Goal: Information Seeking & Learning: Check status

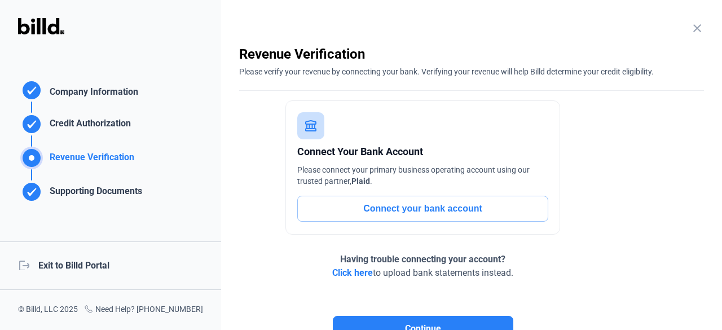
click at [63, 266] on div "logout Exit to Billd Portal" at bounding box center [110, 265] width 221 height 48
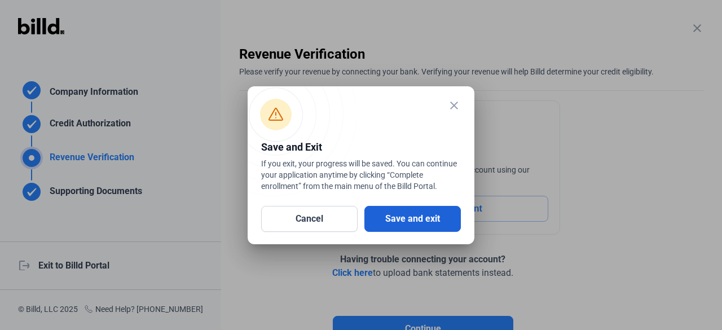
click at [441, 215] on button "Save and exit" at bounding box center [412, 219] width 96 height 26
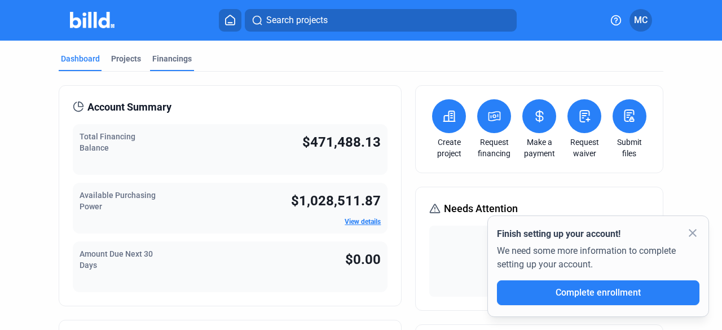
click at [169, 58] on div "Financings" at bounding box center [171, 58] width 39 height 11
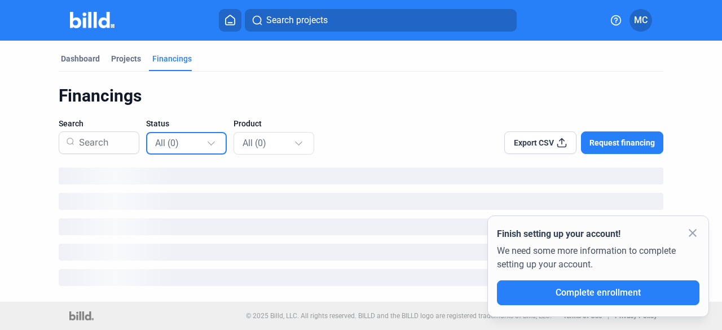
click at [214, 143] on div at bounding box center [212, 138] width 12 height 18
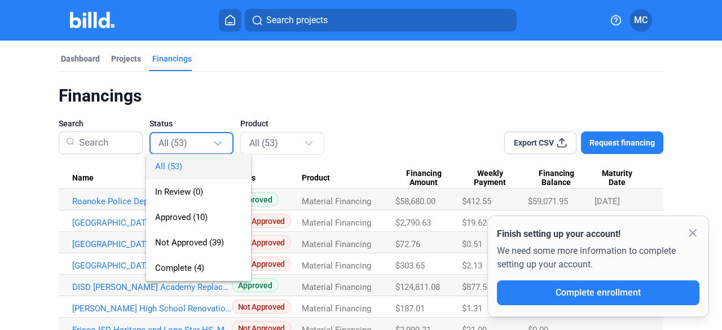
click at [317, 138] on div at bounding box center [361, 165] width 722 height 330
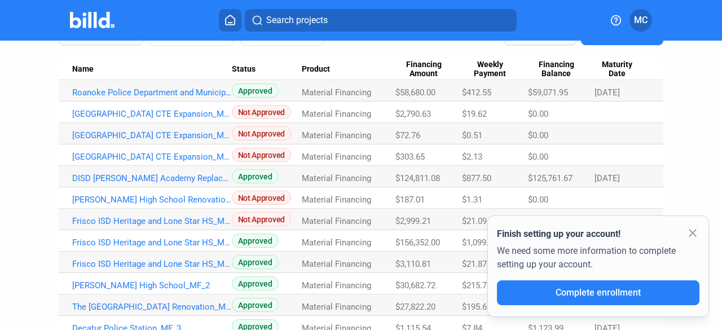
scroll to position [113, 0]
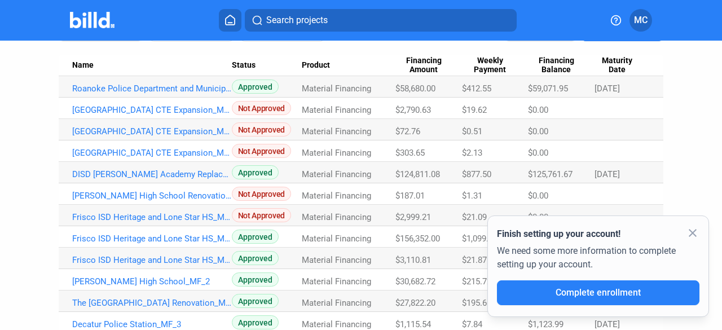
click at [692, 236] on mat-icon "close" at bounding box center [693, 233] width 14 height 14
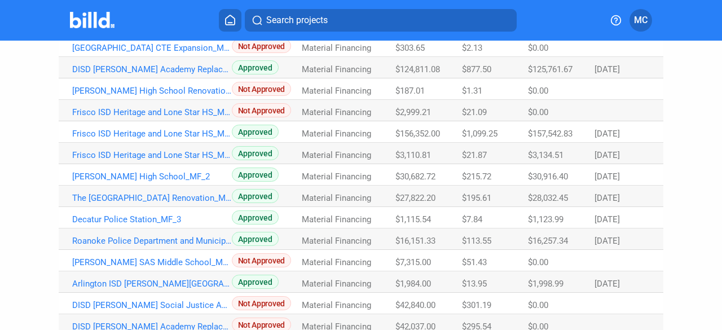
scroll to position [56, 0]
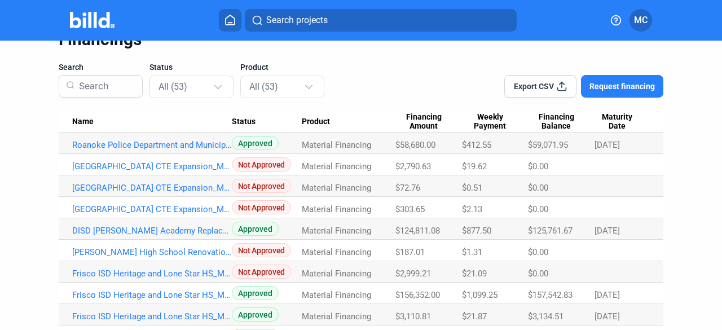
click at [207, 116] on th "Name" at bounding box center [145, 121] width 173 height 21
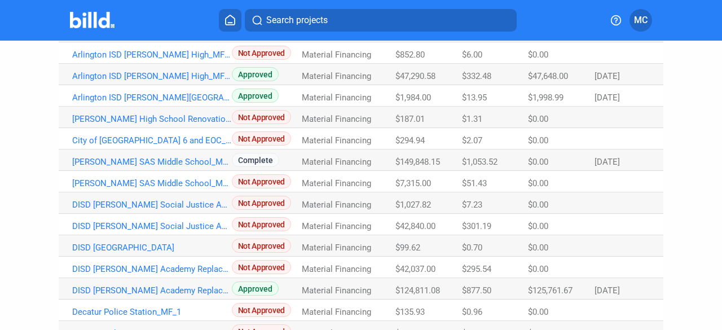
scroll to position [0, 0]
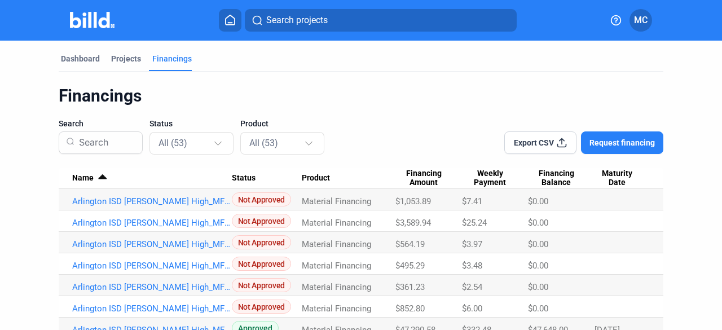
click at [556, 176] on span "Financing Balance" at bounding box center [556, 178] width 56 height 19
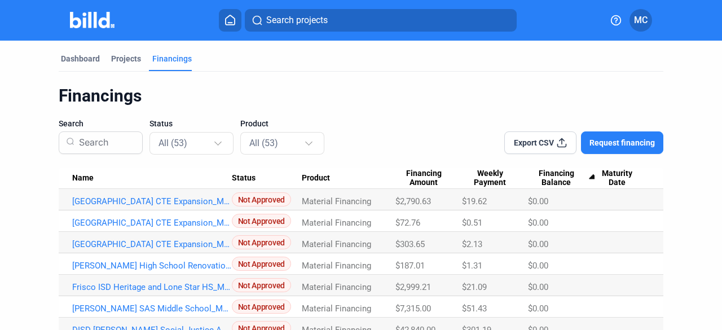
click at [566, 177] on span "Financing Balance" at bounding box center [556, 178] width 56 height 19
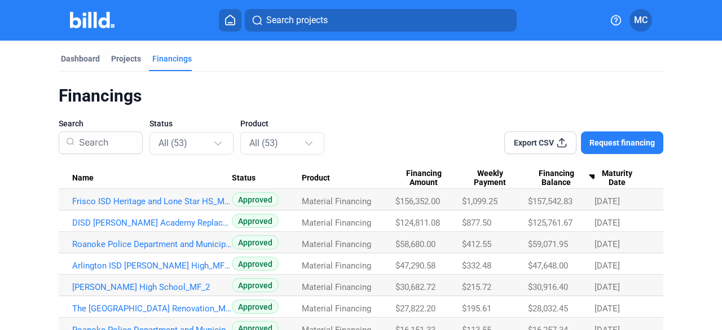
click at [622, 178] on span "Maturity Date" at bounding box center [616, 178] width 45 height 19
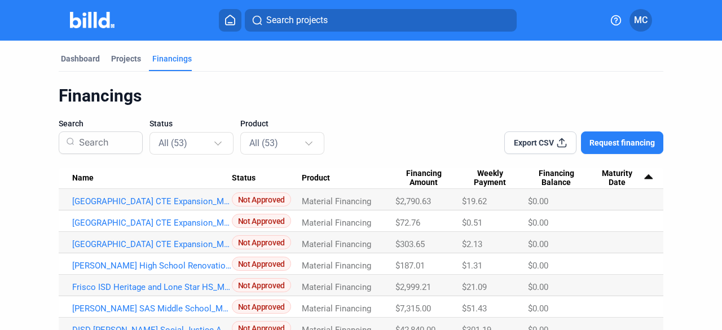
click at [622, 178] on span "Maturity Date" at bounding box center [616, 178] width 45 height 19
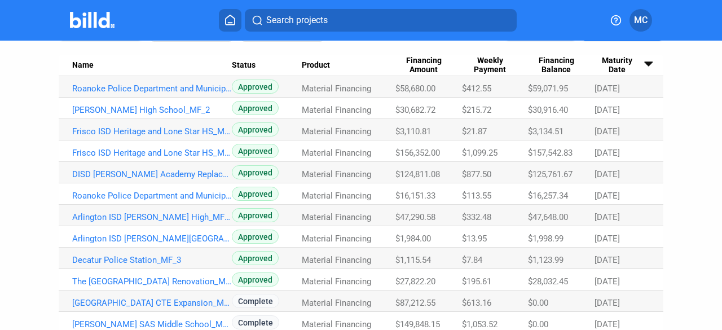
scroll to position [169, 0]
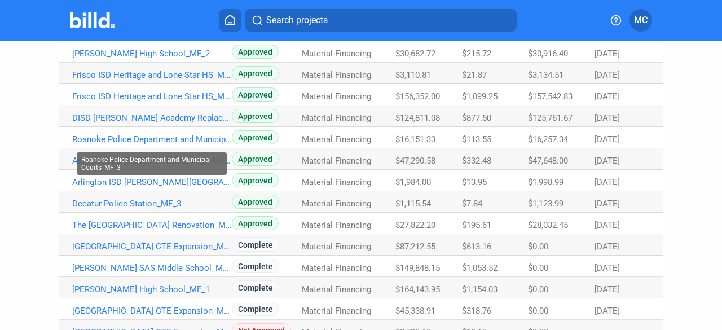
click at [81, 136] on link "Roanoke Police Department and Municipal Courts_MF_3" at bounding box center [152, 139] width 160 height 10
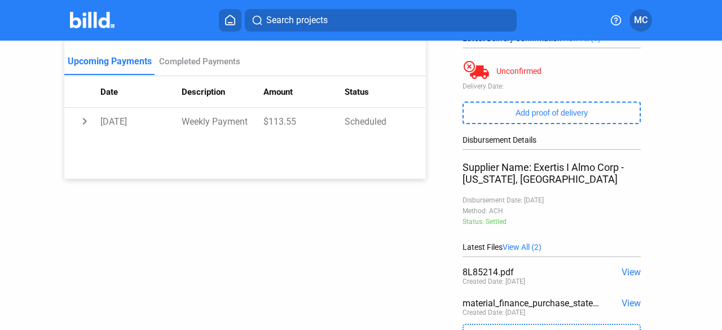
scroll to position [194, 0]
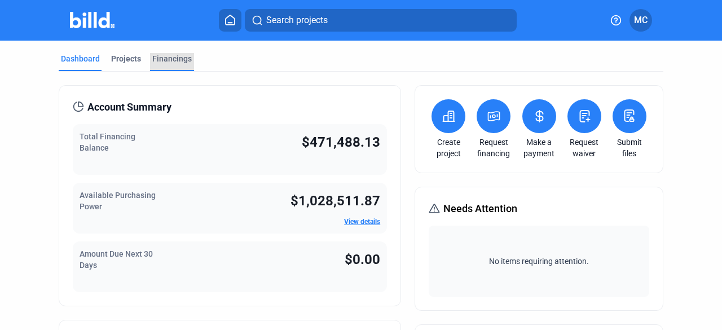
click at [176, 61] on div "Financings" at bounding box center [171, 58] width 39 height 11
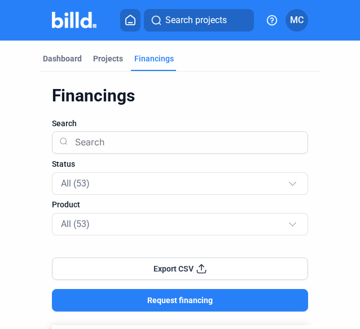
click at [160, 56] on div "Financings" at bounding box center [153, 58] width 39 height 11
click at [154, 57] on div "Financings" at bounding box center [153, 58] width 39 height 11
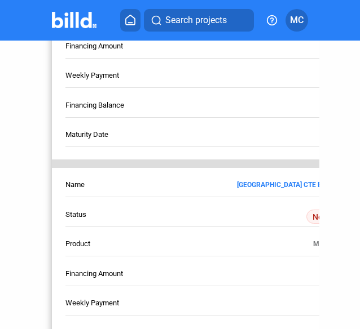
scroll to position [9150, 0]
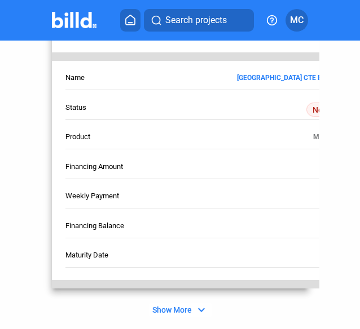
click at [181, 306] on span "Show More" at bounding box center [171, 310] width 39 height 9
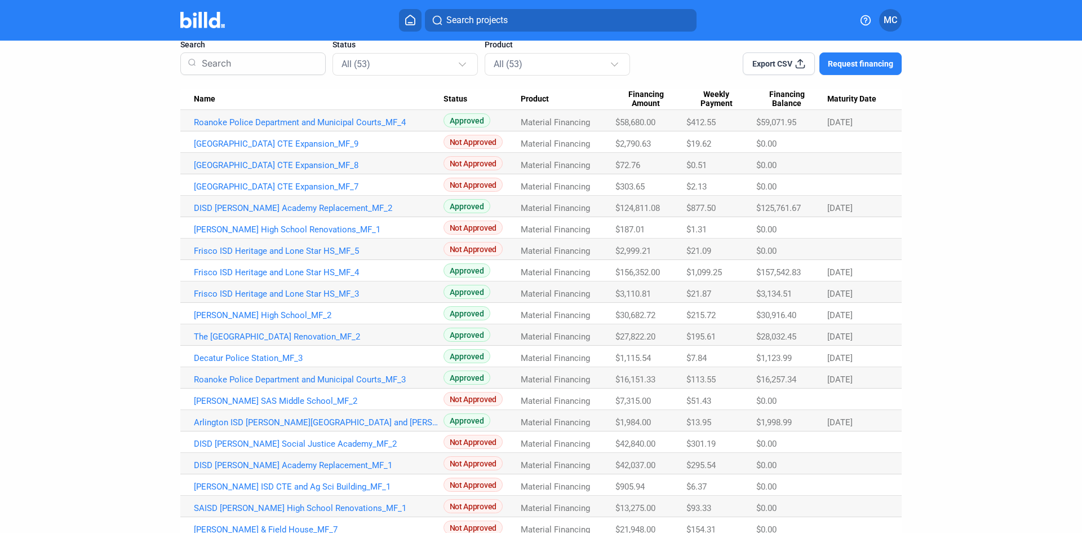
scroll to position [0, 0]
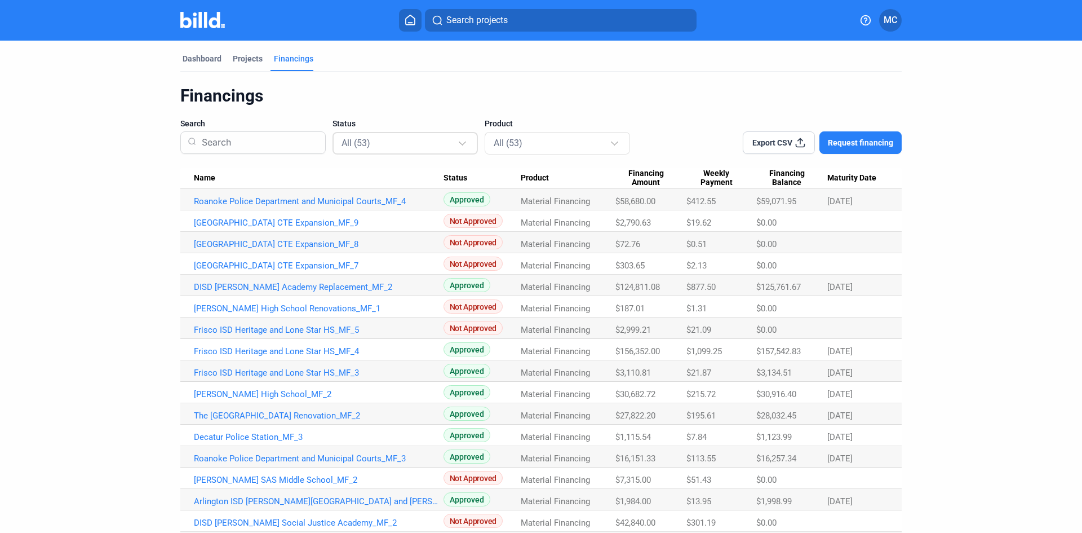
click at [458, 134] on div at bounding box center [464, 138] width 12 height 18
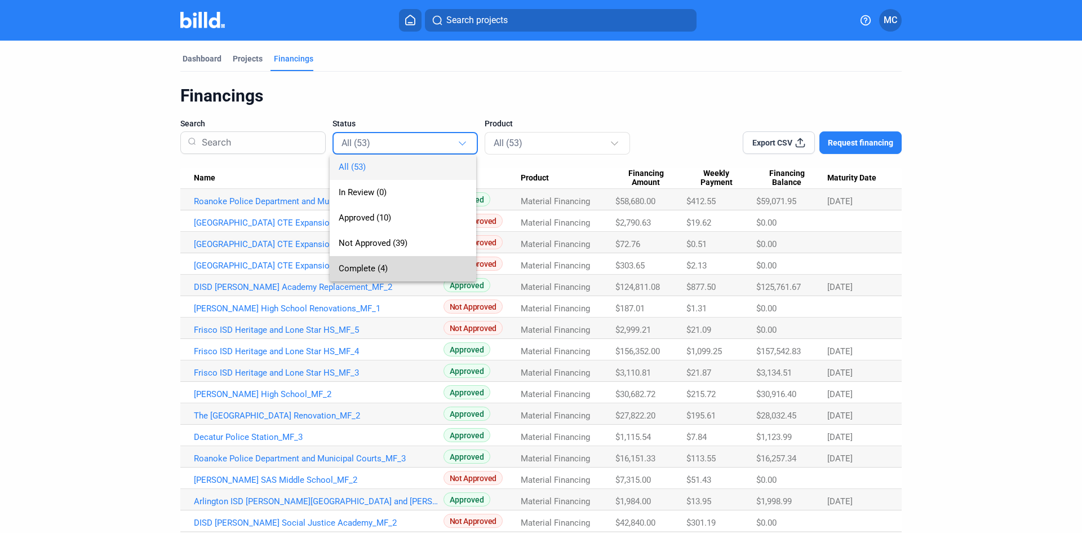
click at [383, 268] on span "Complete (4)" at bounding box center [363, 268] width 49 height 10
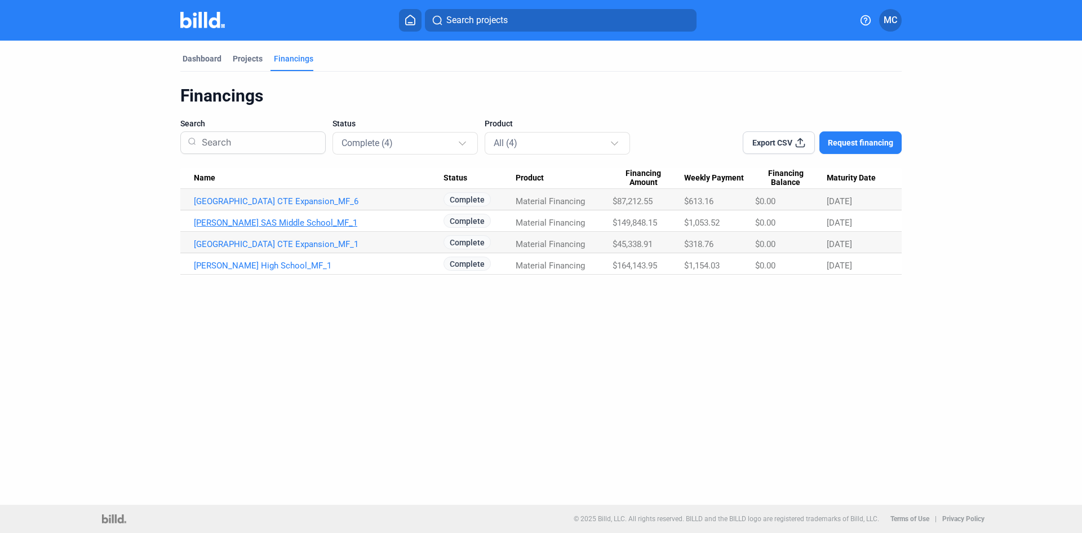
click at [252, 219] on link "[PERSON_NAME] SAS Middle School_MF_1" at bounding box center [319, 223] width 250 height 10
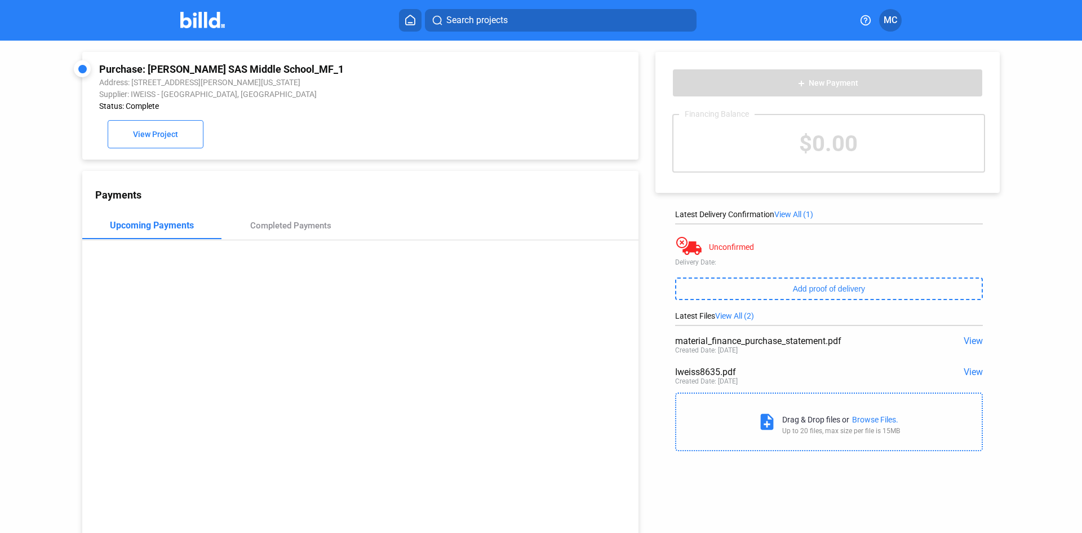
click at [721, 329] on span "View" at bounding box center [973, 371] width 19 height 11
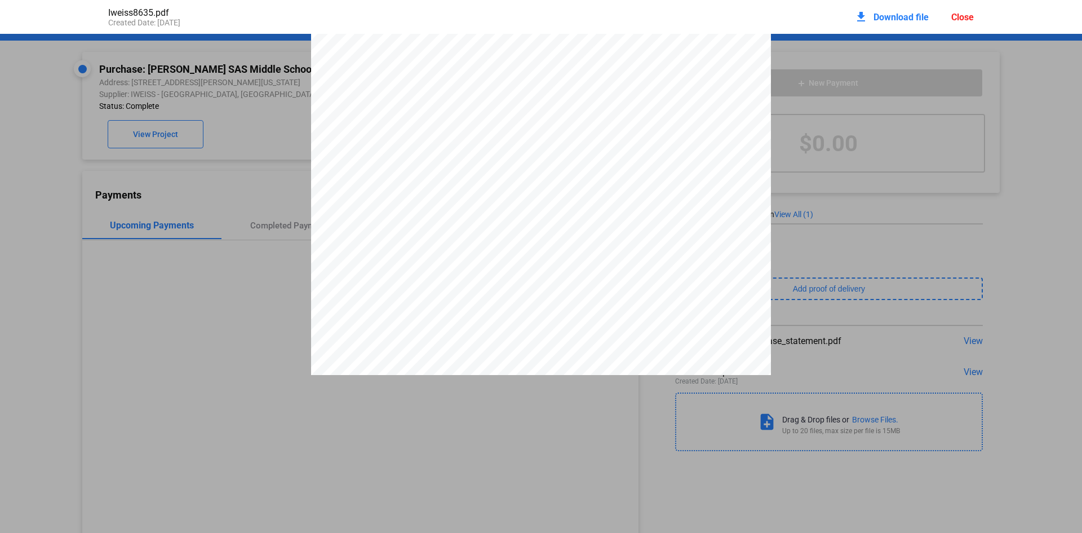
scroll to position [265, 0]
click at [721, 192] on div at bounding box center [541, 77] width 1082 height 595
click at [721, 15] on div "Close" at bounding box center [963, 17] width 23 height 11
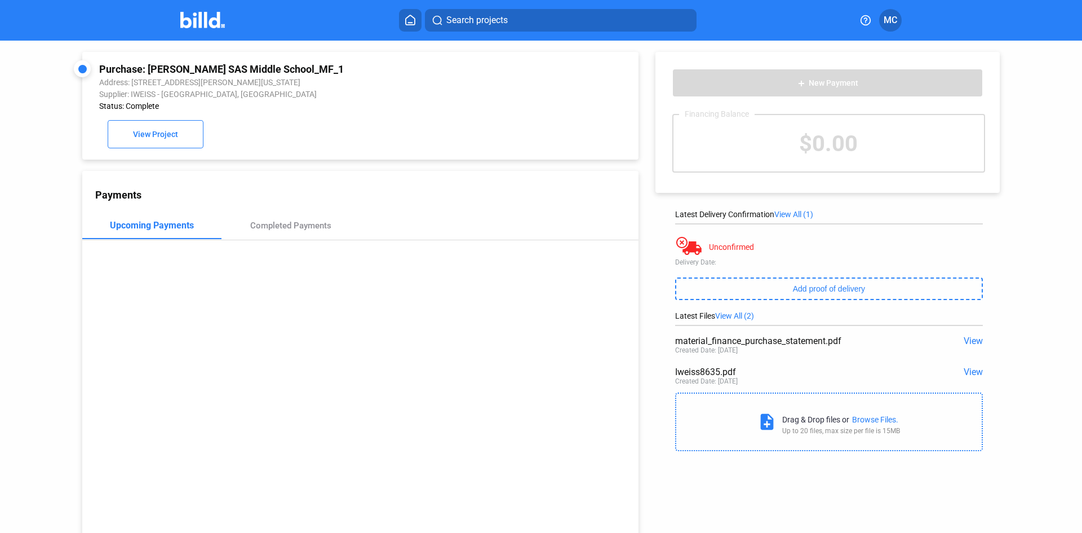
click at [467, 218] on div "Upcoming Payments Completed Payments" at bounding box center [360, 226] width 556 height 28
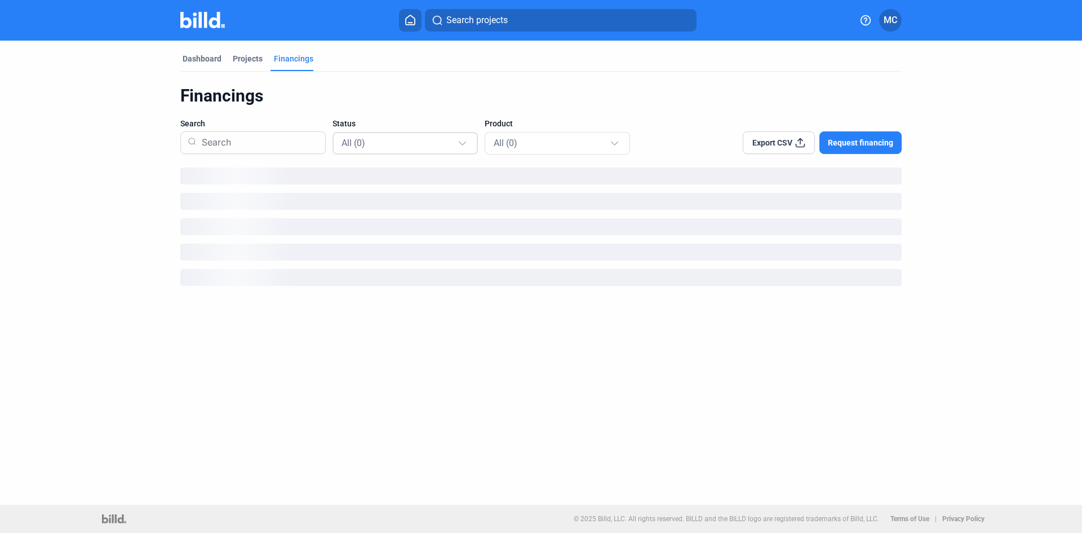
click at [452, 148] on div "All (0)" at bounding box center [400, 142] width 116 height 15
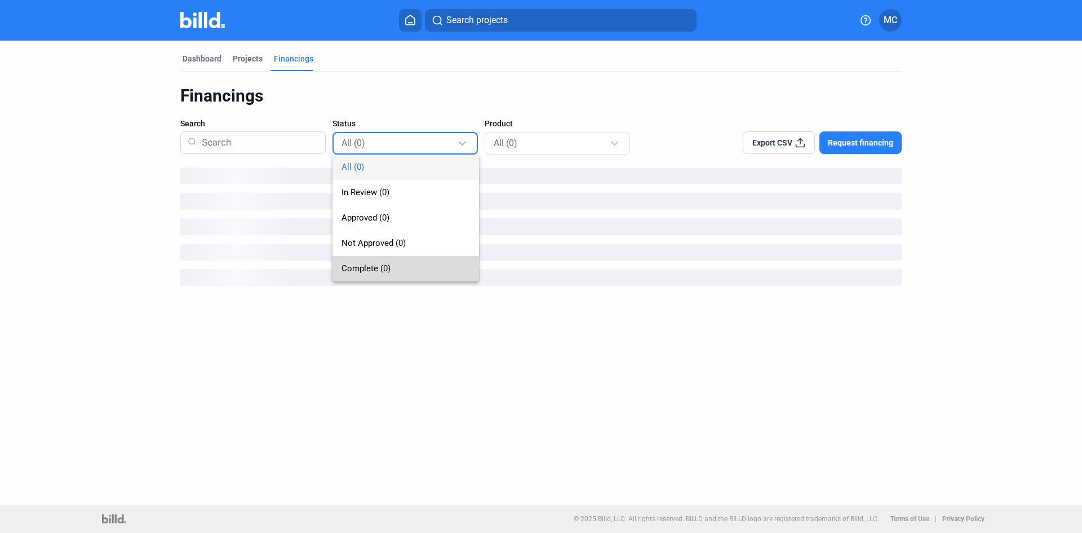
click at [374, 265] on span "Complete (0)" at bounding box center [366, 268] width 49 height 10
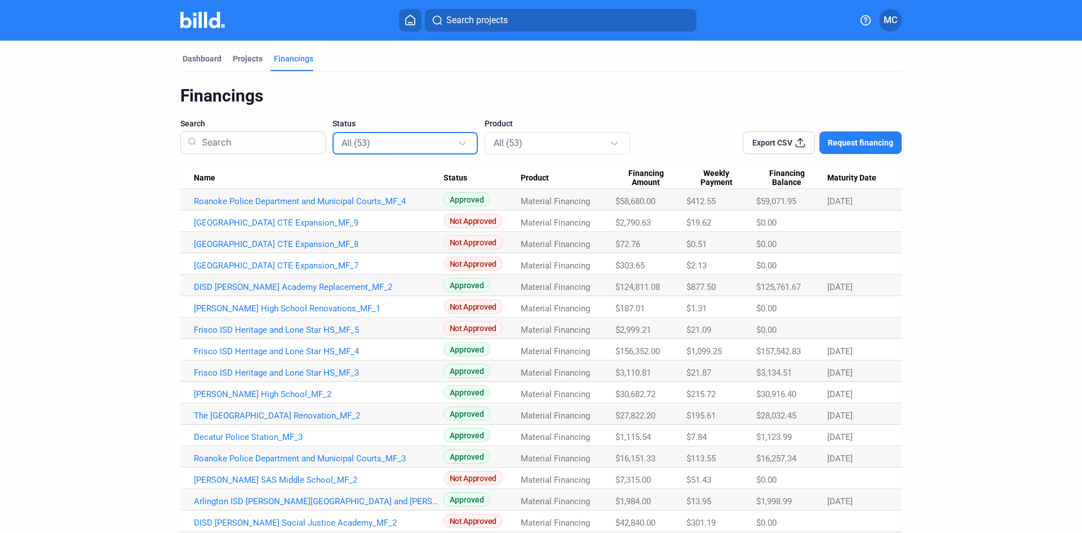
click at [432, 141] on div "All (53)" at bounding box center [400, 142] width 116 height 15
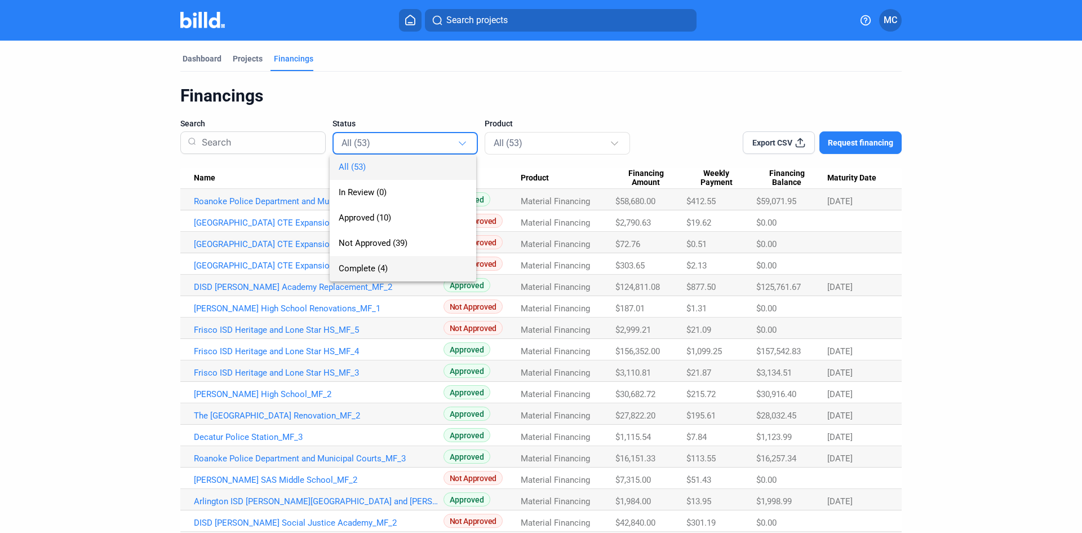
click at [398, 260] on span "Complete (4)" at bounding box center [403, 268] width 129 height 25
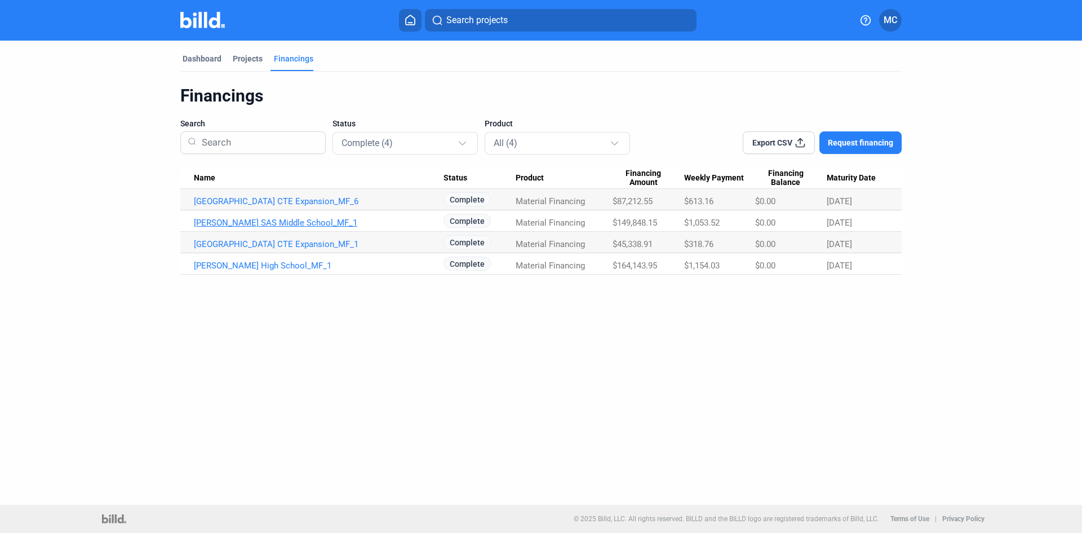
click at [248, 224] on link "[PERSON_NAME] SAS Middle School_MF_1" at bounding box center [319, 223] width 250 height 10
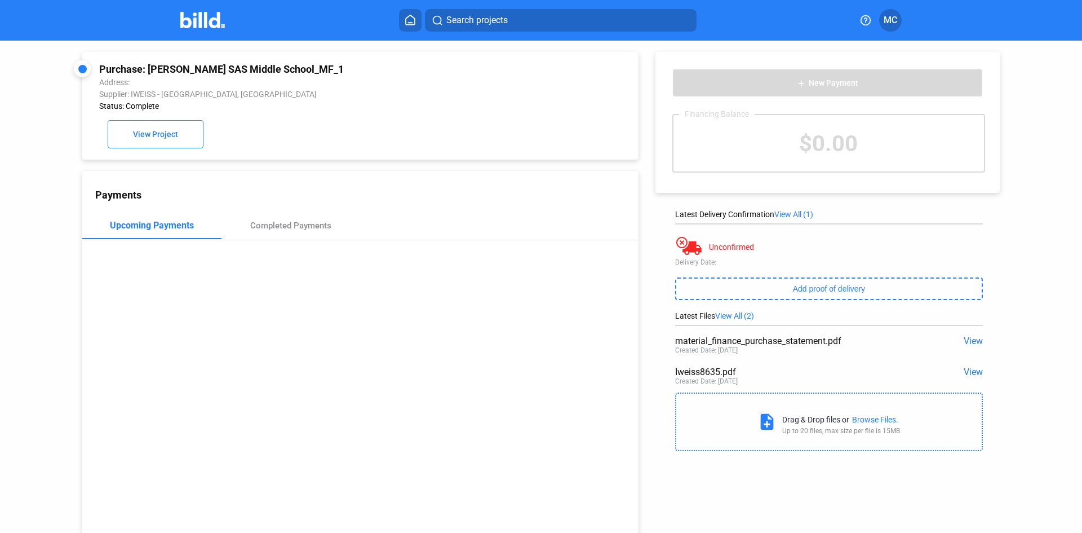
click at [721, 329] on span "View" at bounding box center [973, 340] width 19 height 11
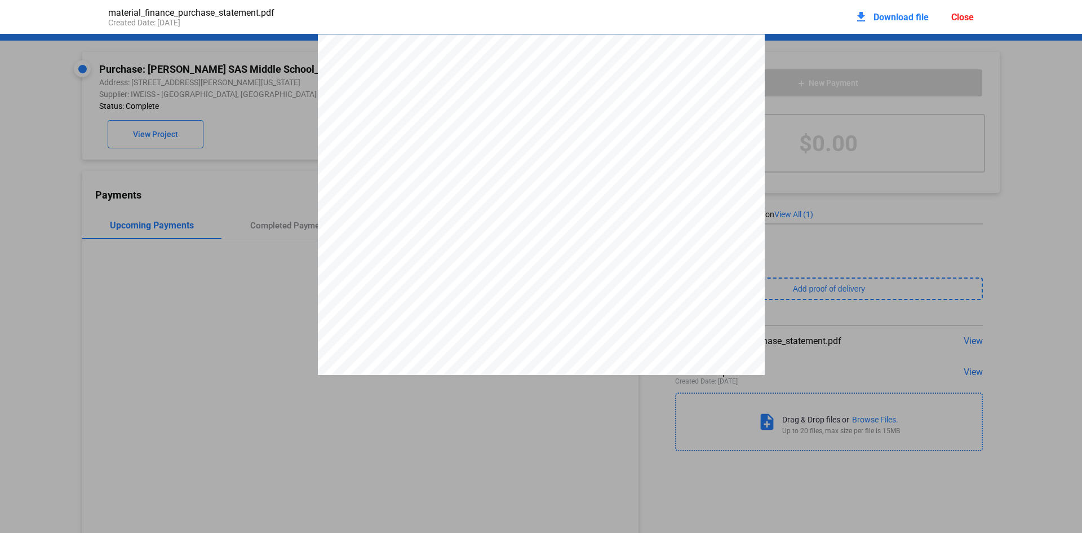
scroll to position [6, 0]
click at [721, 17] on div "Close" at bounding box center [963, 17] width 23 height 11
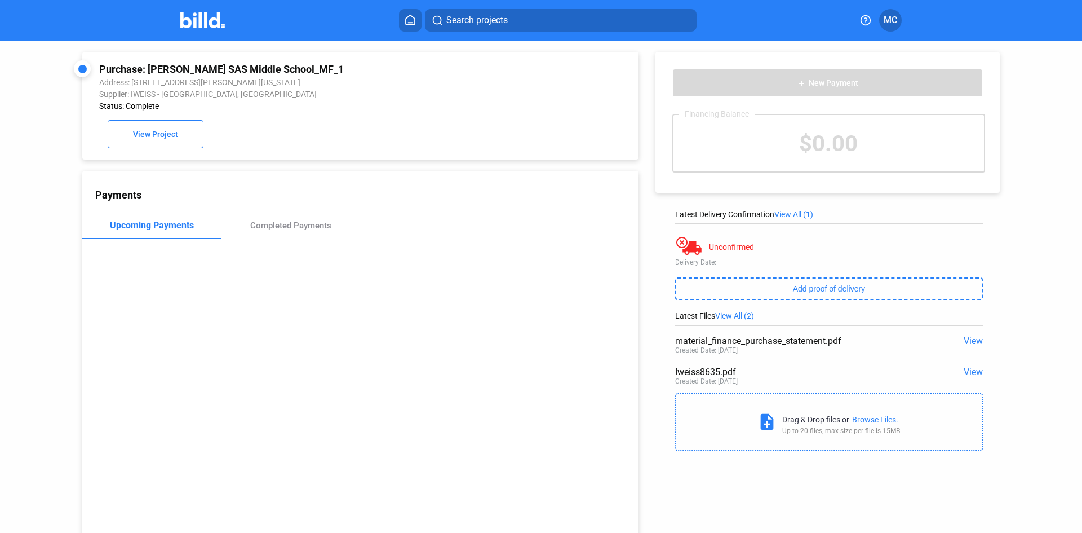
click at [721, 329] on span "View" at bounding box center [973, 371] width 19 height 11
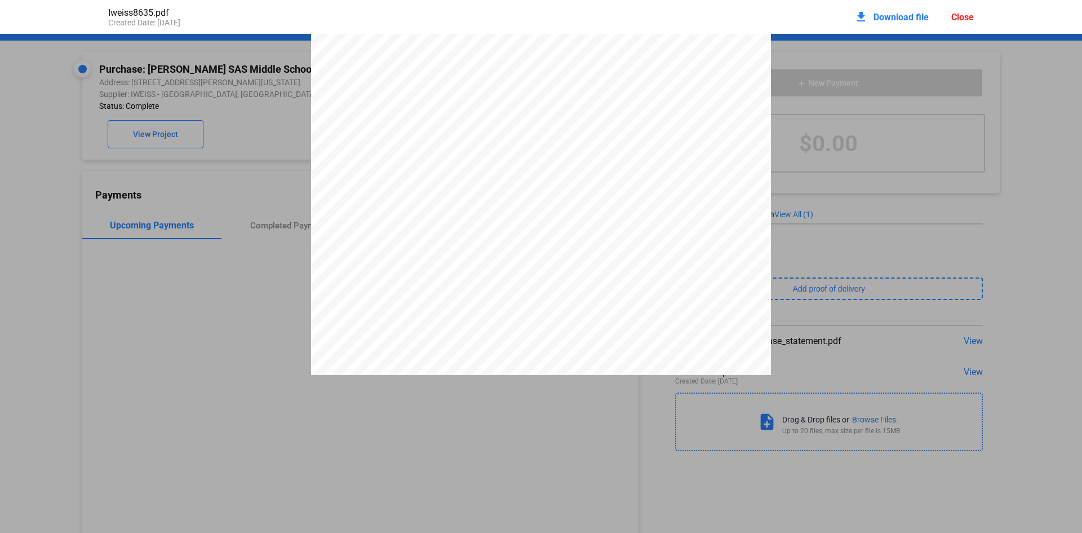
scroll to position [265, 0]
click at [721, 14] on div "Close" at bounding box center [963, 17] width 23 height 11
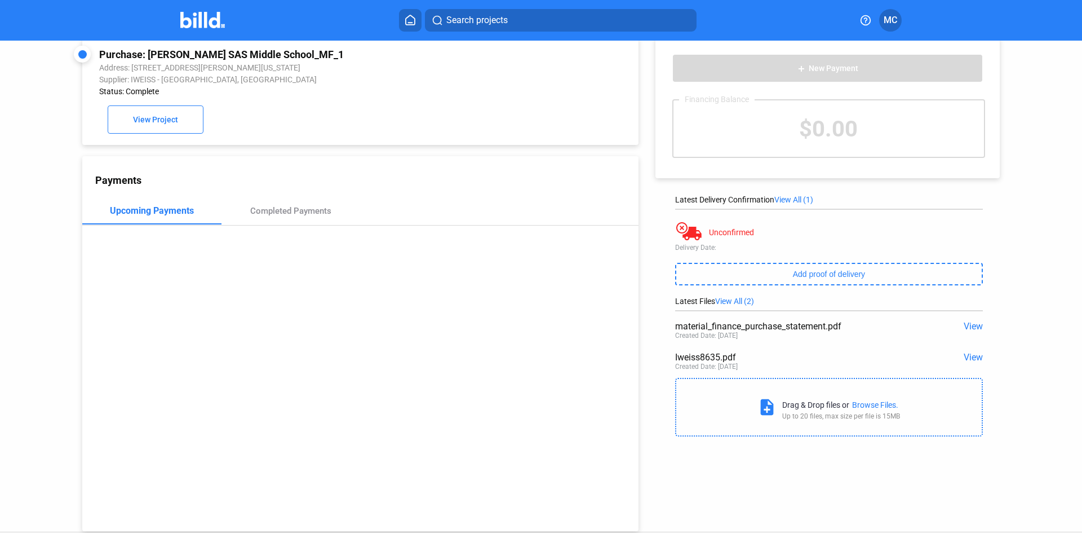
scroll to position [0, 0]
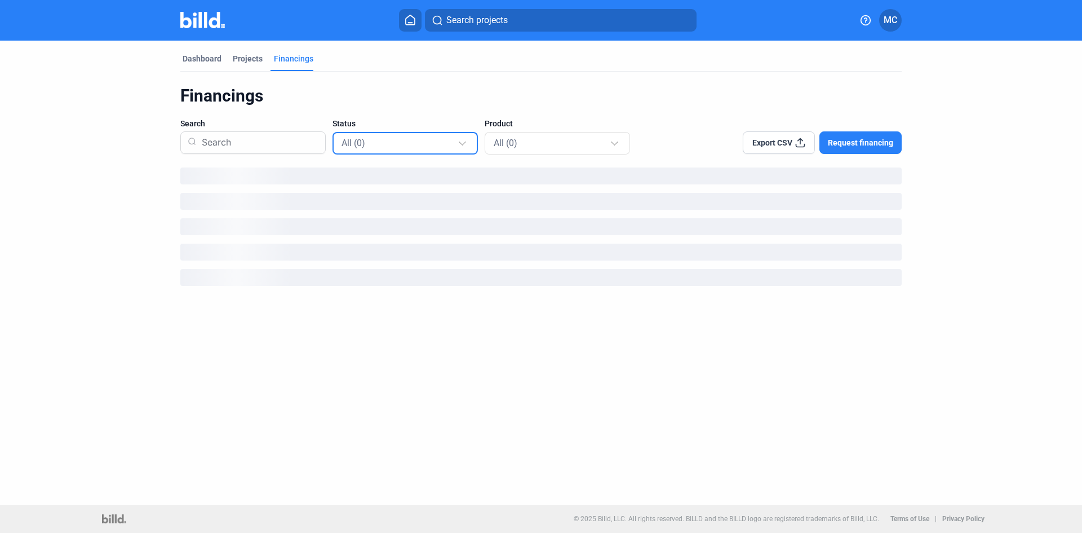
click at [453, 148] on div "All (0)" at bounding box center [400, 142] width 116 height 15
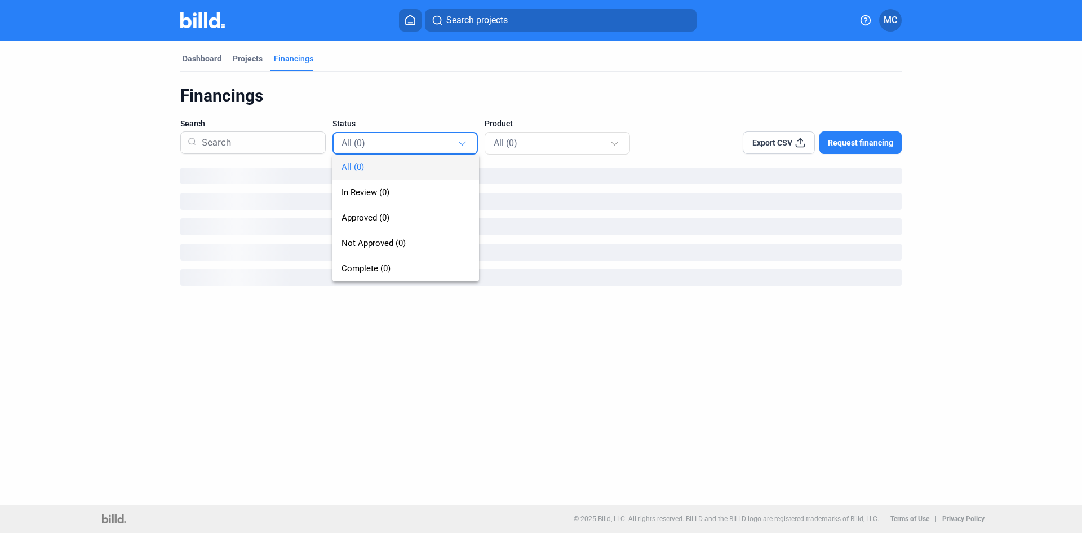
click at [464, 145] on div at bounding box center [541, 266] width 1082 height 533
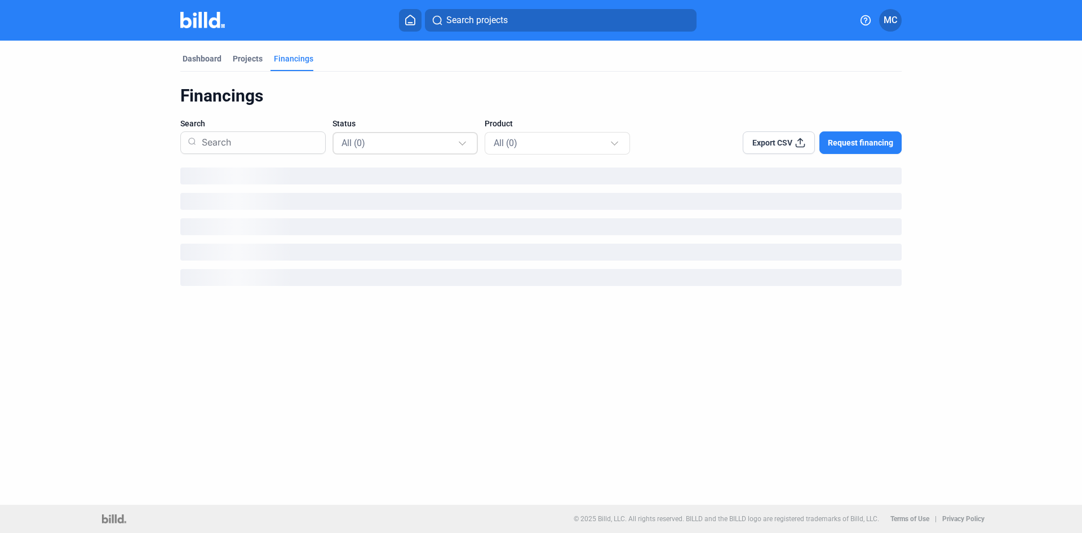
click at [464, 143] on div at bounding box center [462, 141] width 7 height 7
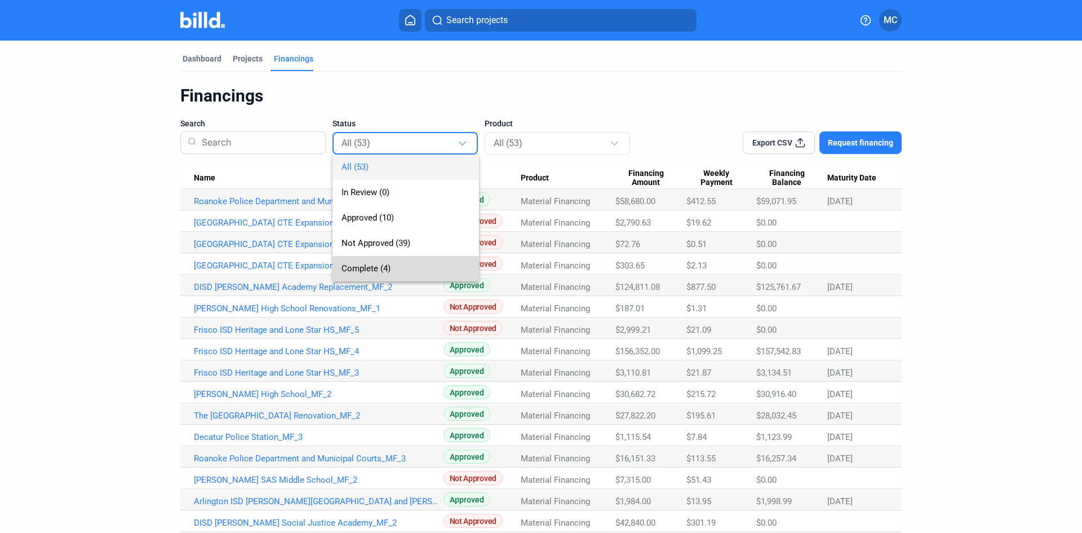
click at [375, 267] on span "Complete (4)" at bounding box center [366, 268] width 49 height 10
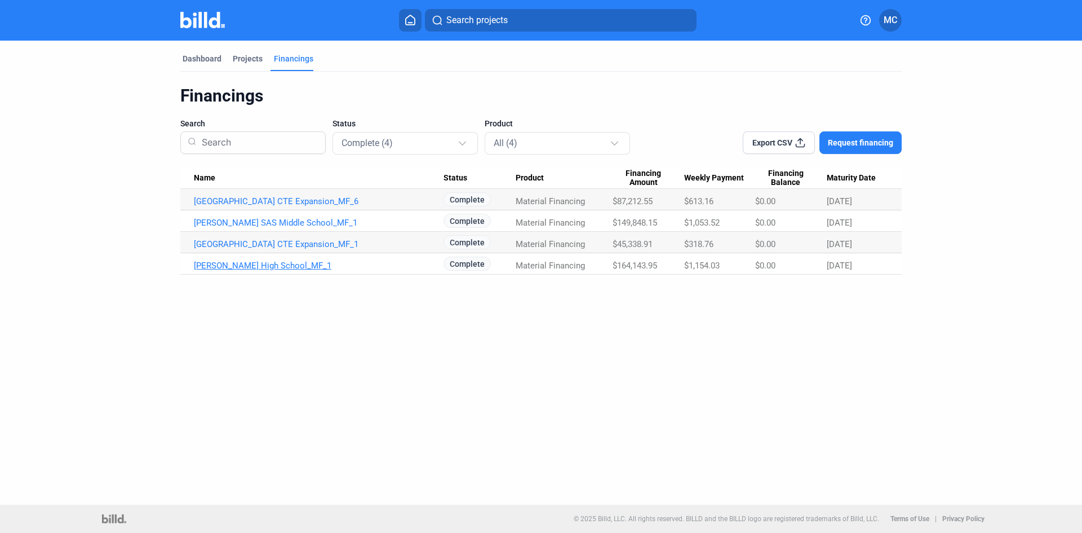
click at [278, 264] on link "[PERSON_NAME] High School_MF_1" at bounding box center [319, 265] width 250 height 10
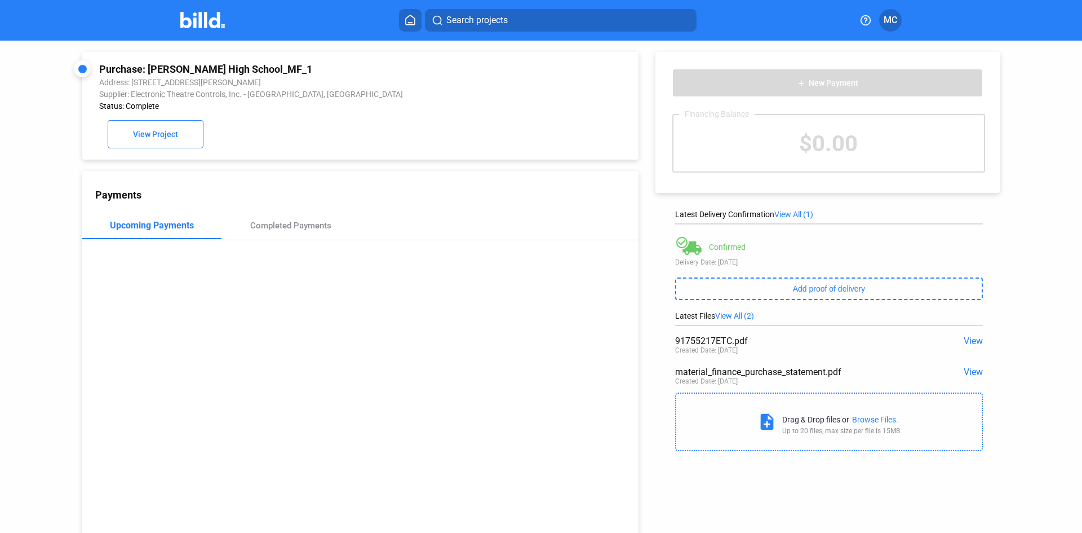
click at [721, 329] on span "View" at bounding box center [973, 340] width 19 height 11
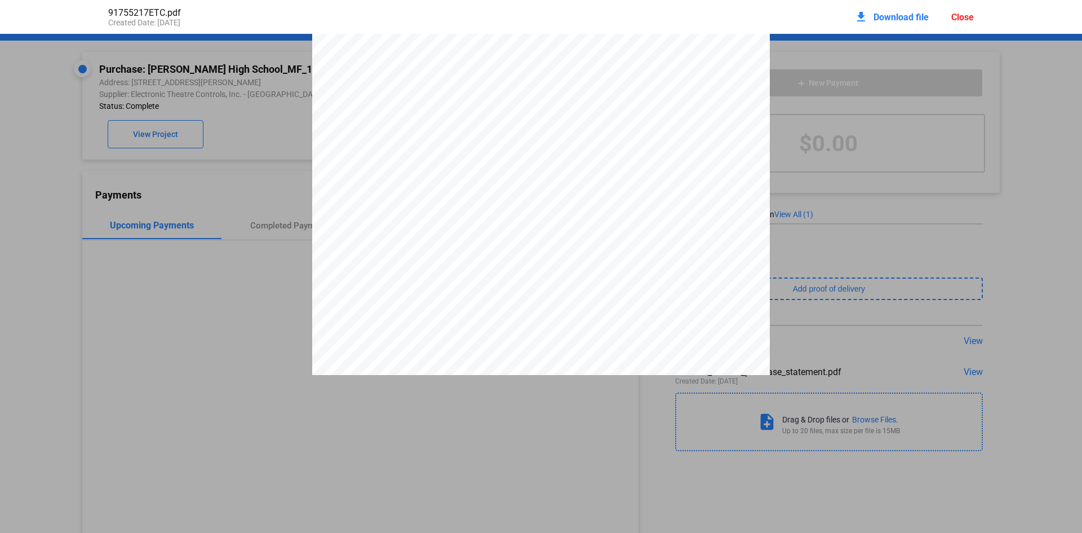
scroll to position [1295, 0]
click at [721, 16] on div "Close" at bounding box center [963, 17] width 23 height 11
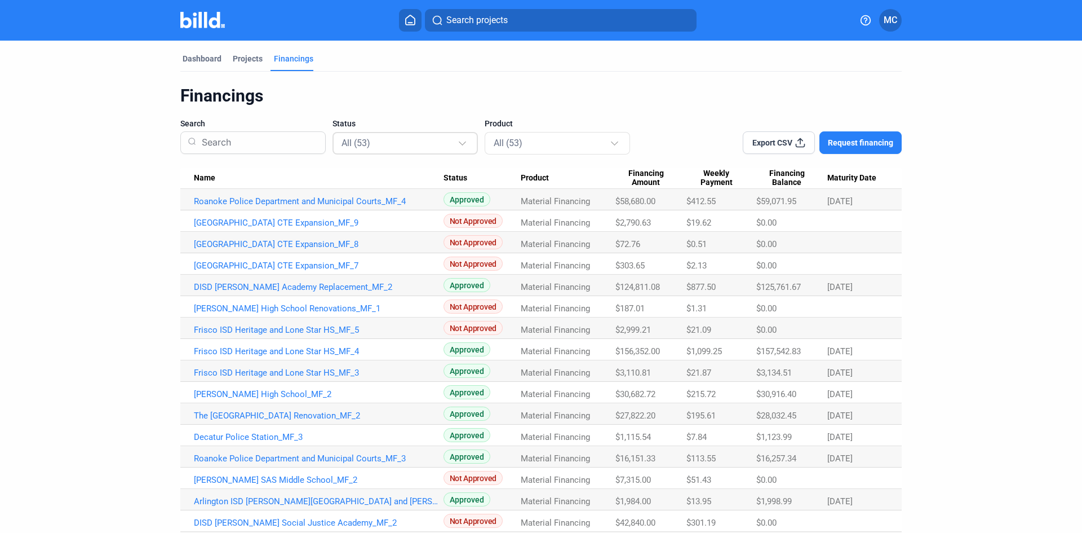
click at [379, 148] on div "All (53)" at bounding box center [400, 142] width 116 height 15
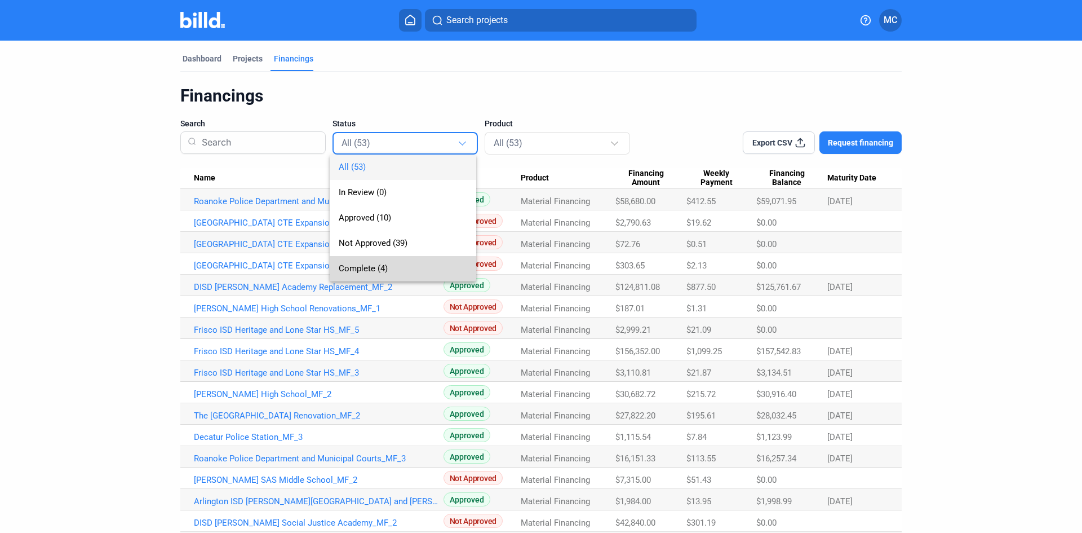
click at [387, 269] on span "Complete (4)" at bounding box center [363, 268] width 49 height 10
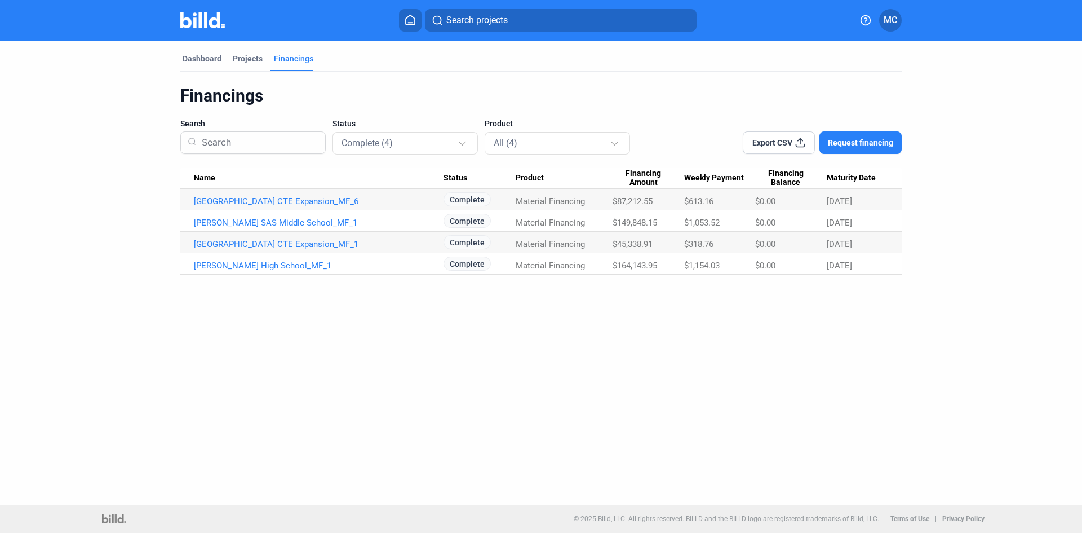
click at [287, 200] on link "[GEOGRAPHIC_DATA] CTE Expansion_MF_6" at bounding box center [319, 201] width 250 height 10
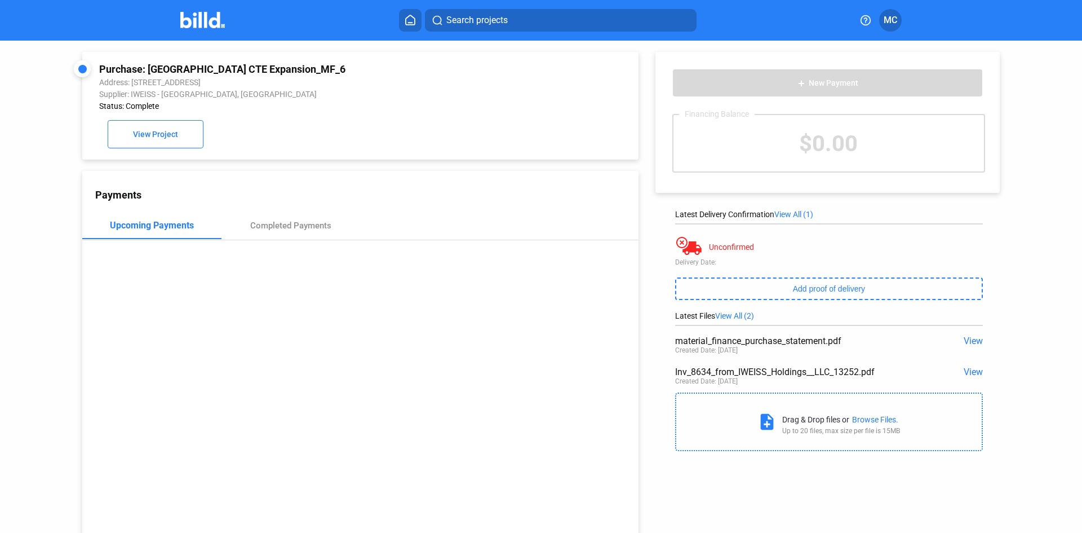
click at [721, 329] on span "View" at bounding box center [973, 371] width 19 height 11
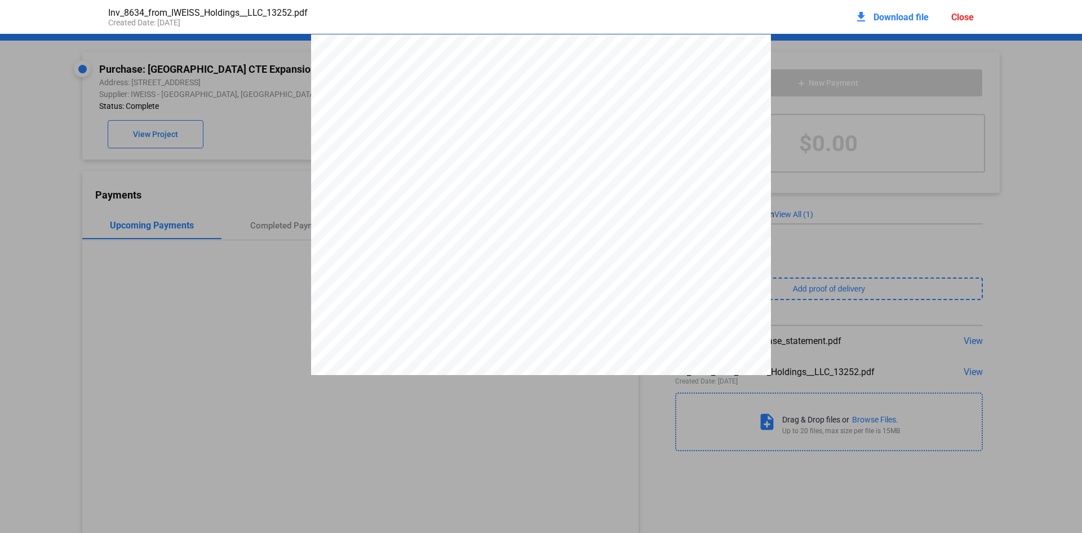
click at [721, 12] on div "Close" at bounding box center [963, 17] width 23 height 11
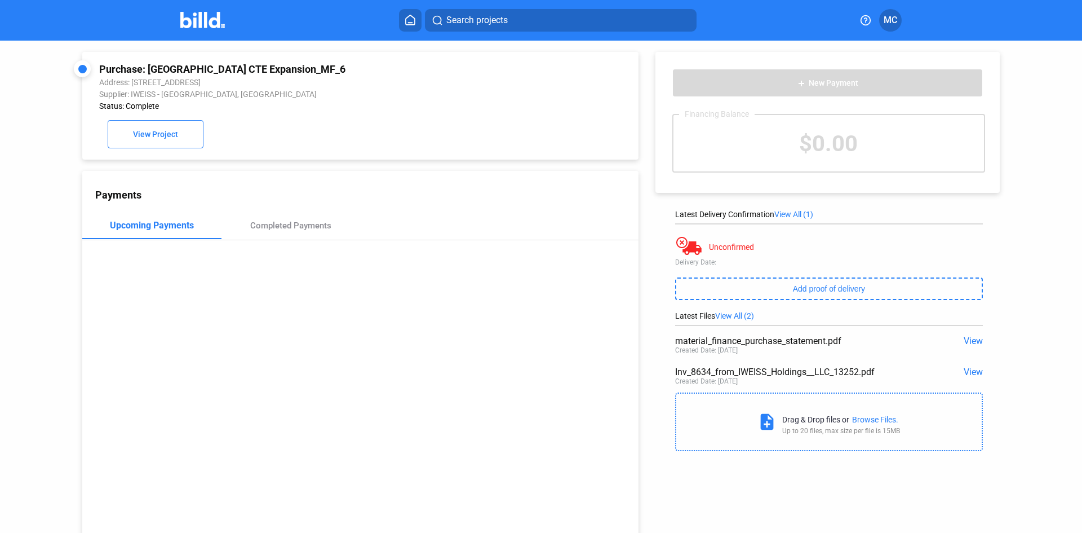
click at [721, 329] on span "View" at bounding box center [973, 371] width 19 height 11
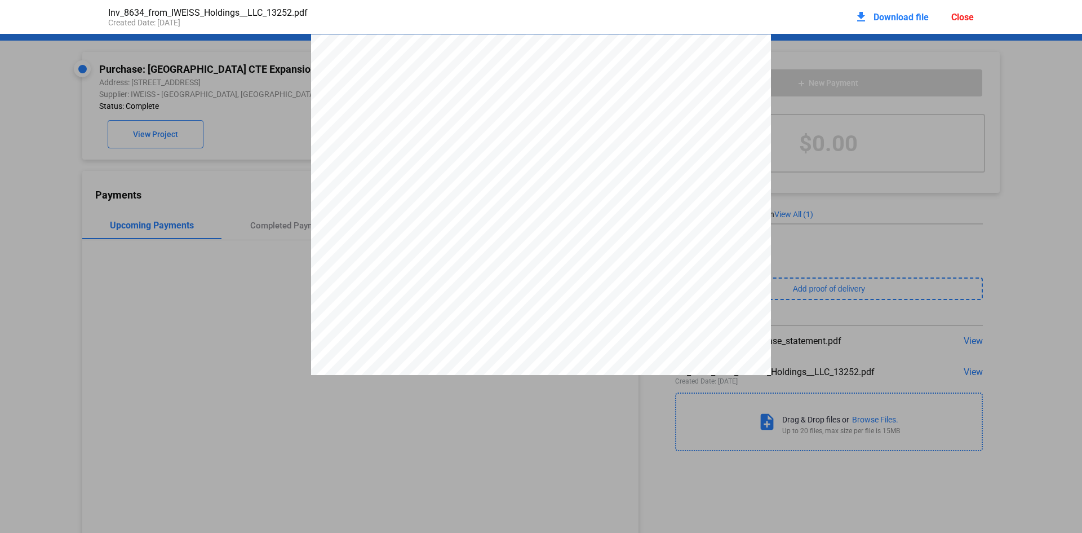
scroll to position [265, 0]
click at [721, 19] on div "Close" at bounding box center [963, 17] width 23 height 11
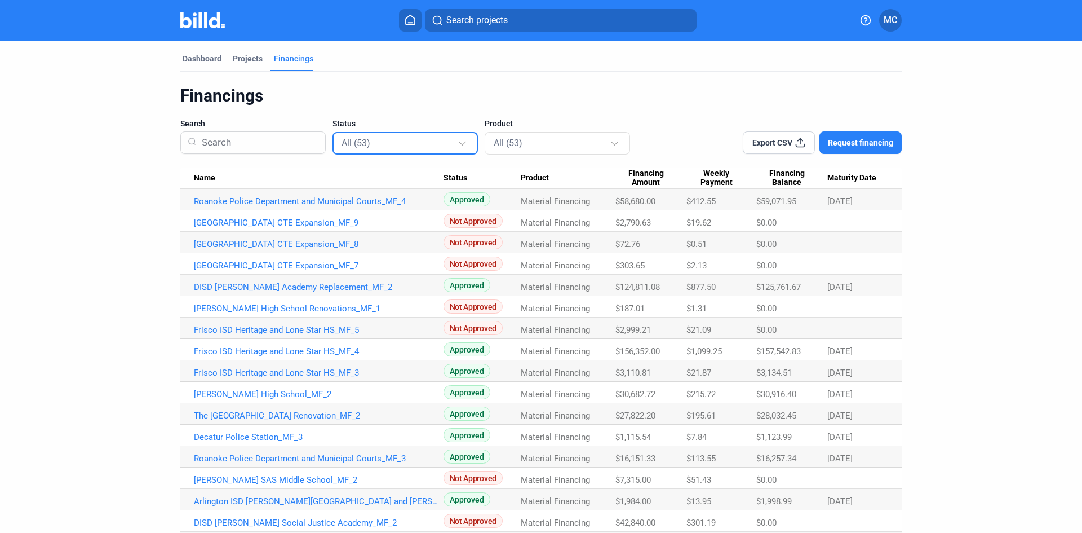
click at [463, 145] on div at bounding box center [464, 138] width 12 height 18
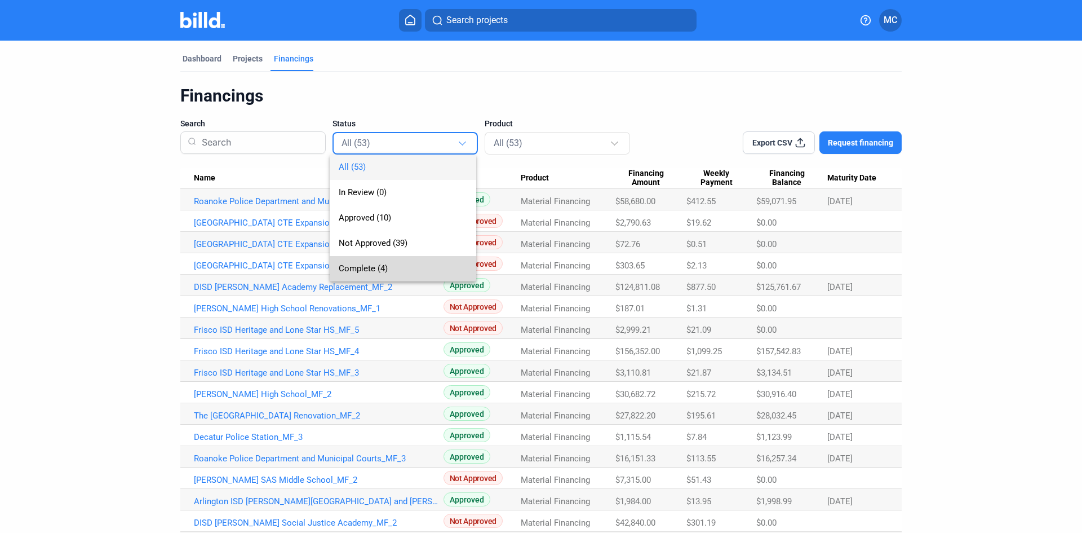
click at [391, 269] on span "Complete (4)" at bounding box center [403, 268] width 129 height 25
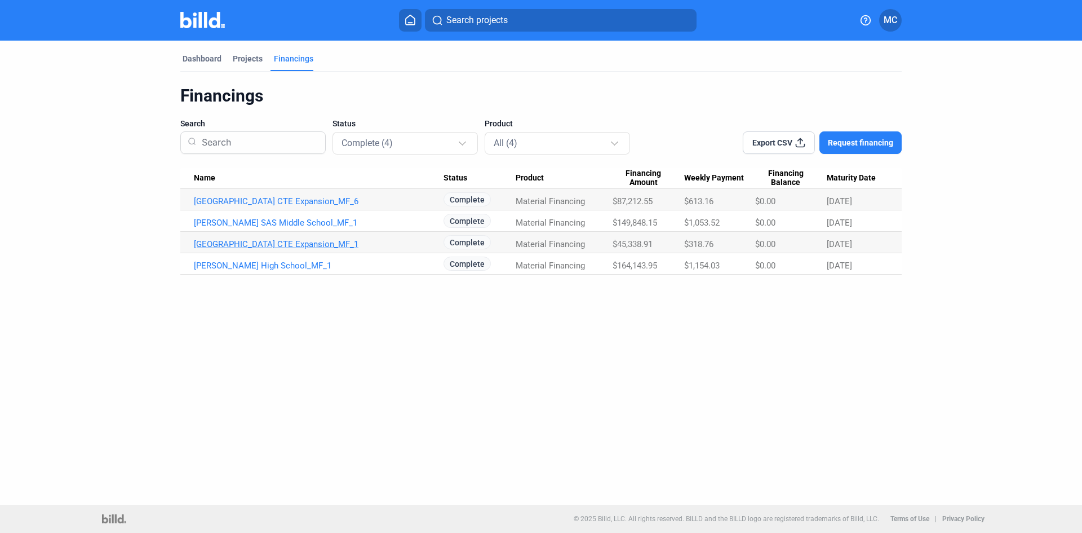
click at [219, 247] on link "[GEOGRAPHIC_DATA] CTE Expansion_MF_1" at bounding box center [319, 244] width 250 height 10
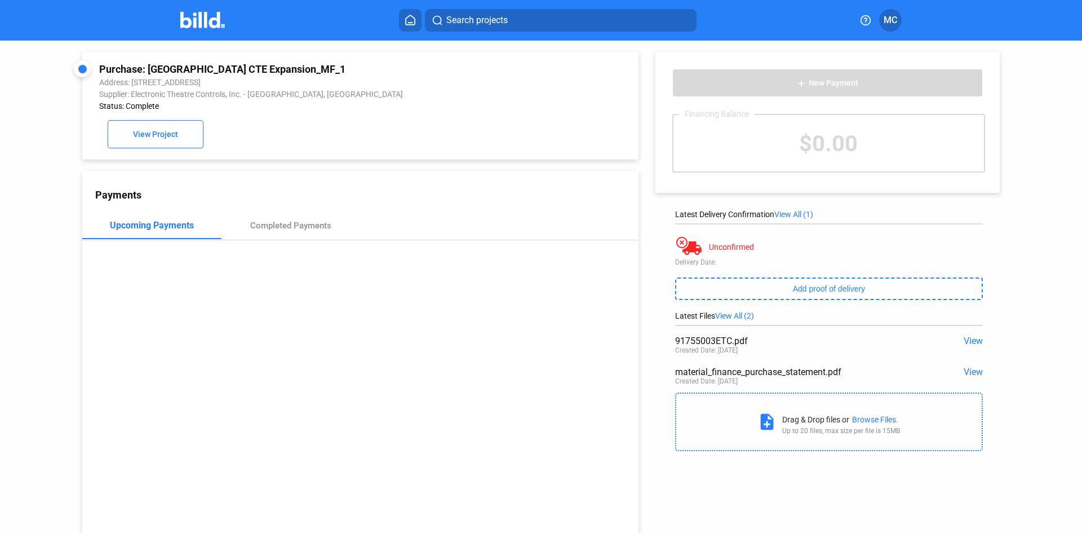
click at [721, 329] on span "View" at bounding box center [973, 340] width 19 height 11
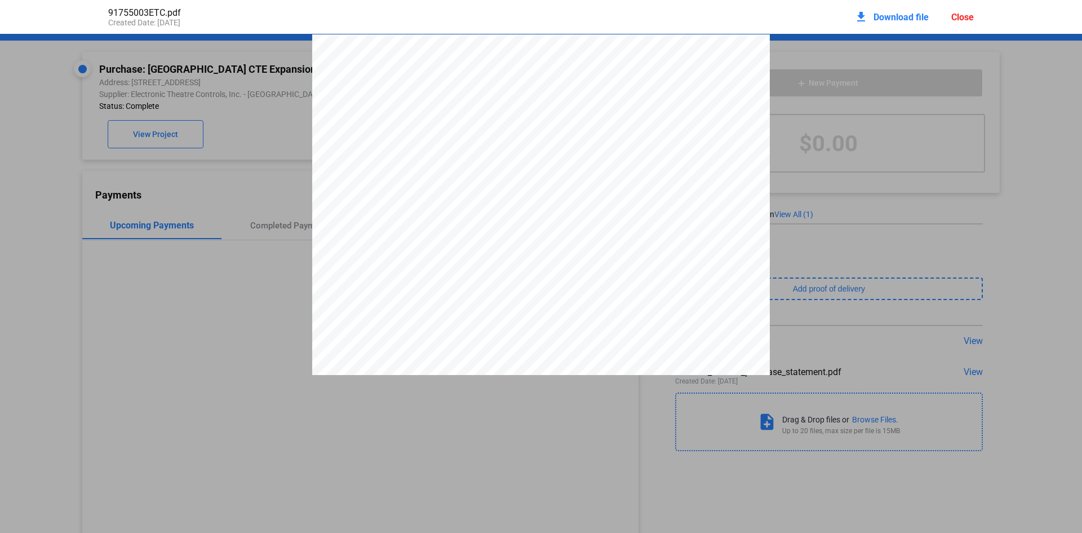
scroll to position [6, 0]
click at [633, 295] on div "Electronic Theatre Controls, Inc. [STREET_ADDRESS] tel: [PHONE_NUMBER] fax: [PH…" at bounding box center [541, 326] width 458 height 594
click at [721, 16] on div "Close" at bounding box center [963, 17] width 23 height 11
